Goal: Task Accomplishment & Management: Manage account settings

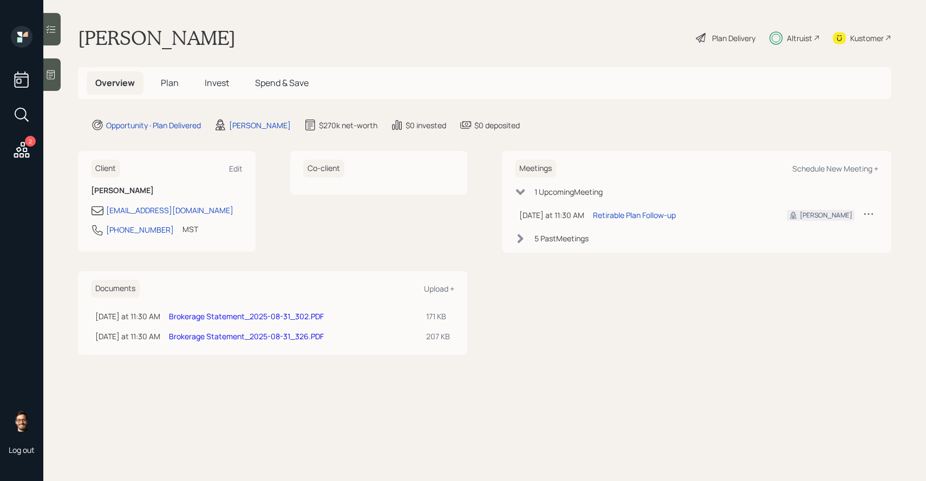
click at [217, 87] on span "Invest" at bounding box center [217, 83] width 24 height 12
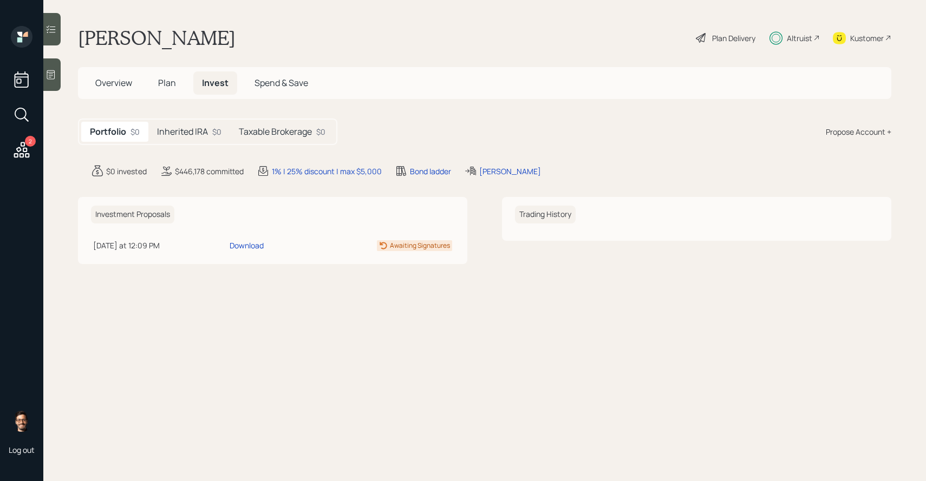
click at [200, 132] on h5 "Inherited IRA" at bounding box center [182, 132] width 51 height 10
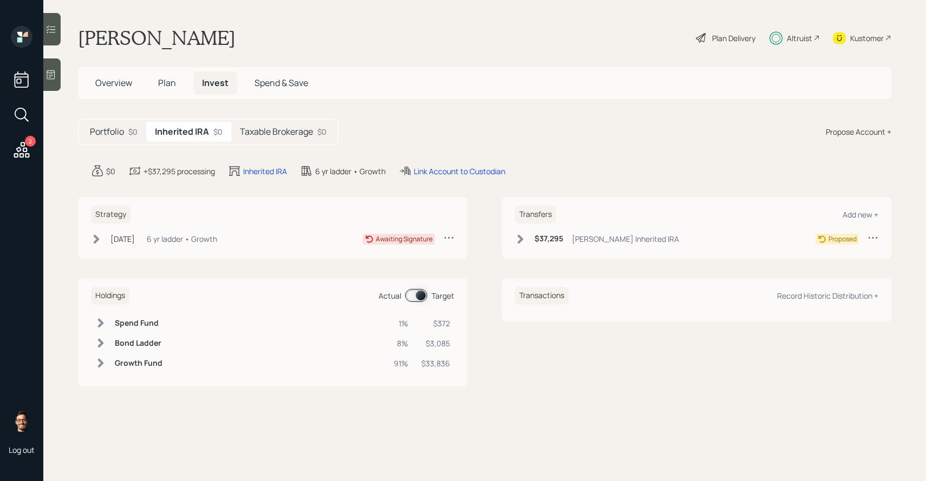
click at [283, 128] on h5 "Taxable Brokerage" at bounding box center [276, 132] width 73 height 10
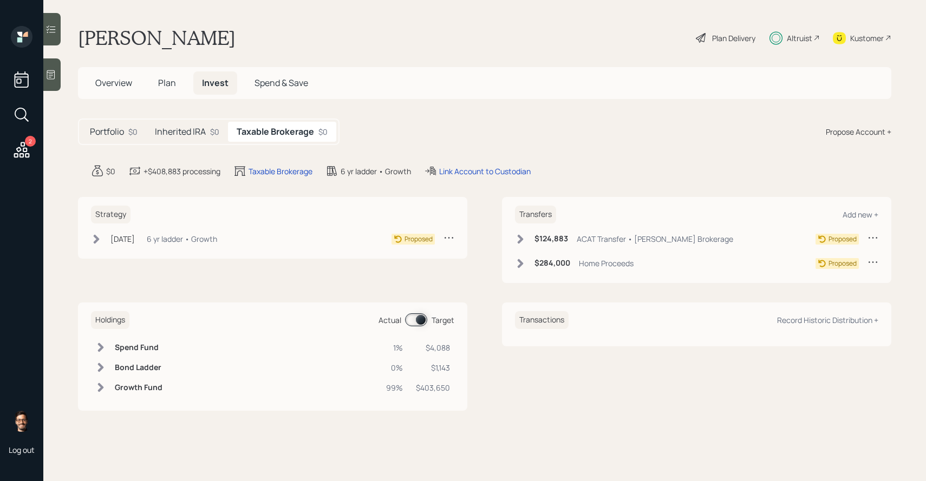
click at [215, 129] on div "$0" at bounding box center [214, 131] width 9 height 11
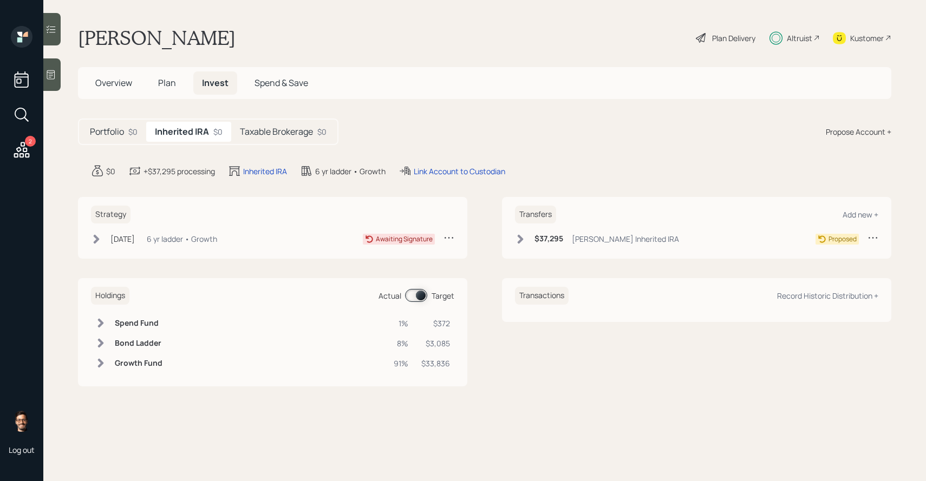
click at [136, 131] on div "$0" at bounding box center [132, 131] width 9 height 11
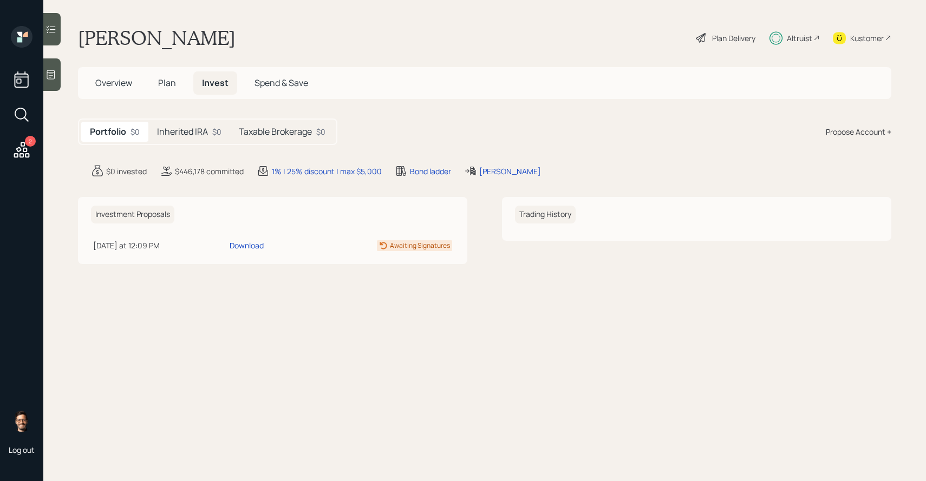
click at [118, 84] on span "Overview" at bounding box center [113, 83] width 37 height 12
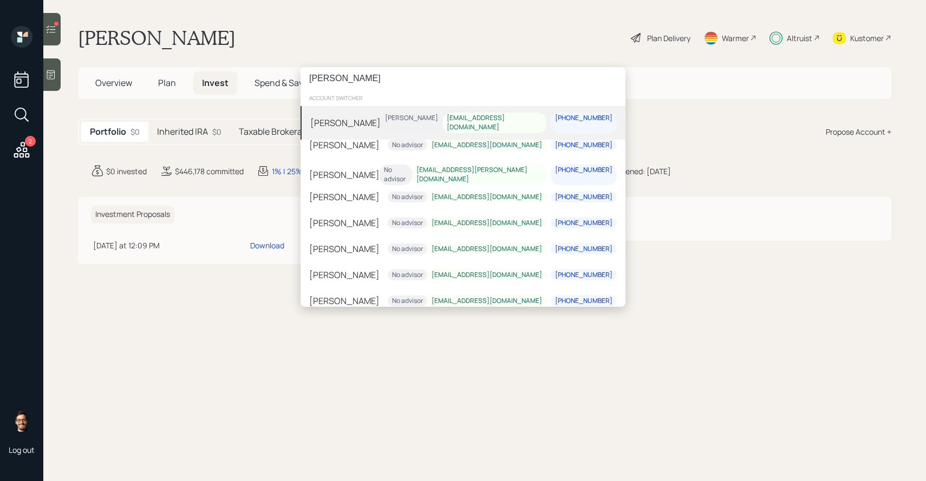
type input "[PERSON_NAME]"
